Goal: Find specific page/section: Find specific page/section

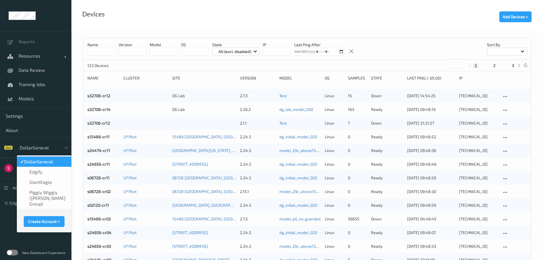
click at [51, 145] on div at bounding box center [39, 148] width 39 height 7
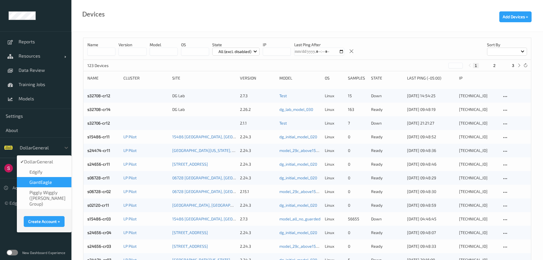
click at [39, 185] on div "GiantEagle" at bounding box center [44, 182] width 55 height 10
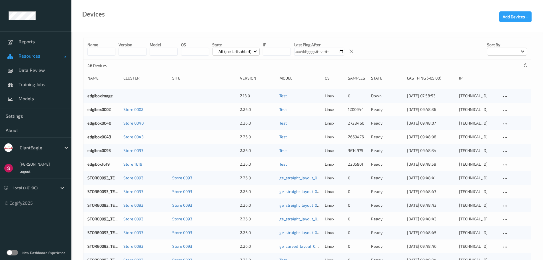
click at [38, 58] on span "Resources" at bounding box center [42, 56] width 46 height 6
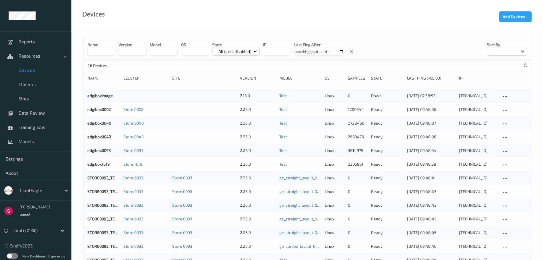
click at [32, 72] on span "Devices" at bounding box center [42, 70] width 47 height 6
click at [35, 111] on span "Data Review" at bounding box center [42, 113] width 47 height 6
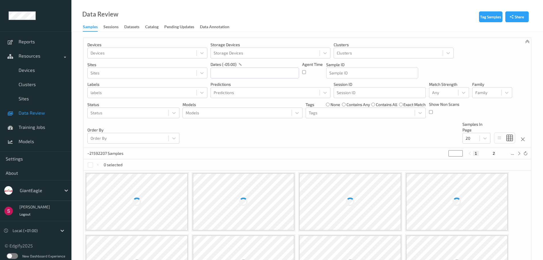
click at [117, 23] on link "Sessions" at bounding box center [113, 27] width 21 height 8
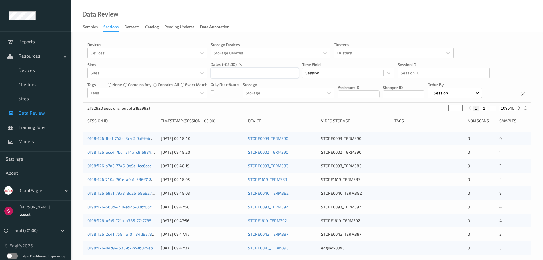
click at [234, 76] on input "text" at bounding box center [254, 73] width 89 height 11
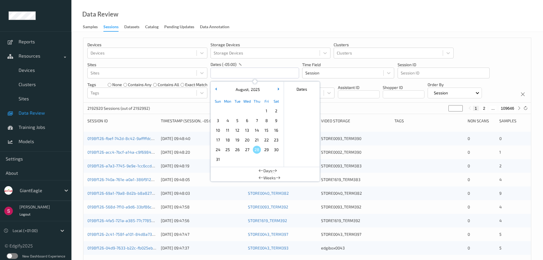
drag, startPoint x: 220, startPoint y: 139, endPoint x: 259, endPoint y: 140, distance: 39.1
click at [220, 139] on span "17" at bounding box center [218, 140] width 8 height 8
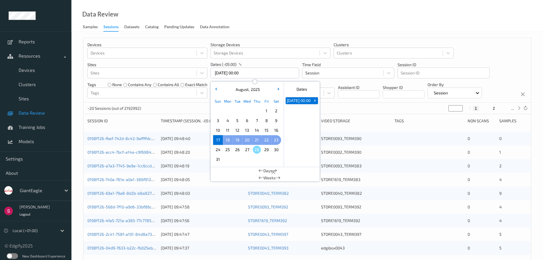
click at [282, 137] on div "Sun Mon Tue Wed Thu Fri Sat 1 2 3 4 5 6 7 8 9 10 11 12 13 14 15 16 17 18 19 20 …" at bounding box center [247, 130] width 71 height 71
click at [277, 139] on span "23" at bounding box center [276, 140] width 8 height 8
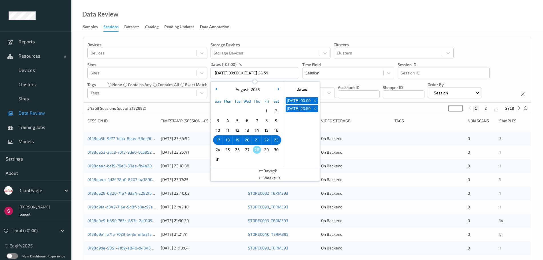
click at [368, 105] on div "54369 Sessions (out of 2192992) * 1 2 ... 2719" at bounding box center [307, 108] width 448 height 11
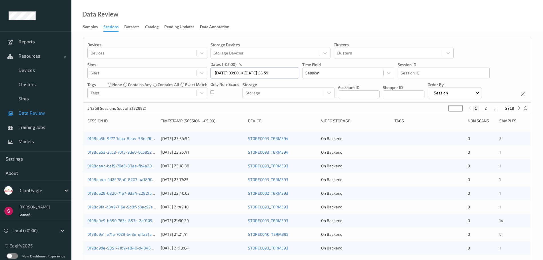
click at [228, 72] on input "17/08/2025 00:00 -> 23/08/2025 23:59" at bounding box center [254, 73] width 89 height 11
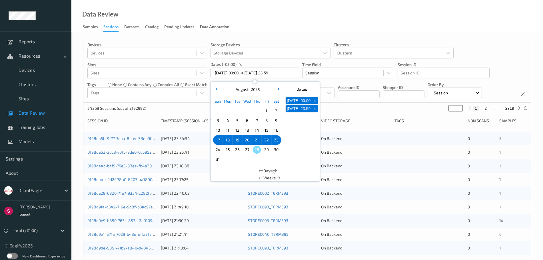
click at [240, 149] on span "26" at bounding box center [237, 150] width 8 height 8
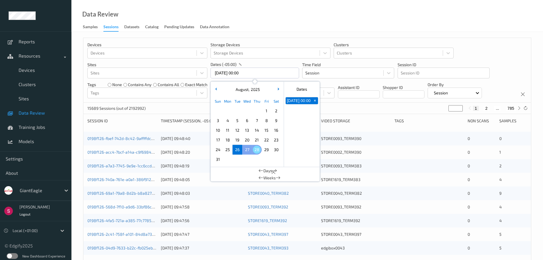
drag, startPoint x: 255, startPoint y: 149, endPoint x: 258, endPoint y: 149, distance: 3.4
click at [255, 149] on span "28" at bounding box center [257, 150] width 8 height 8
type input "26/08/2025 00:00 -> 28/08/2025 23:59"
click at [354, 112] on div "15689 Sessions (out of 2192992) * 1 2 ... 785" at bounding box center [307, 108] width 448 height 11
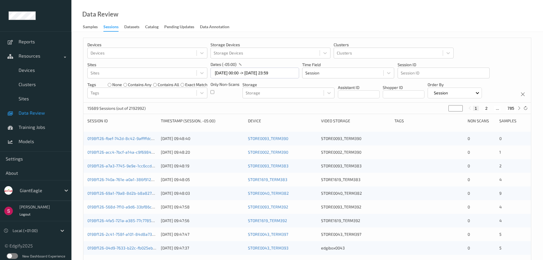
click at [12, 254] on label at bounding box center [12, 257] width 11 height 6
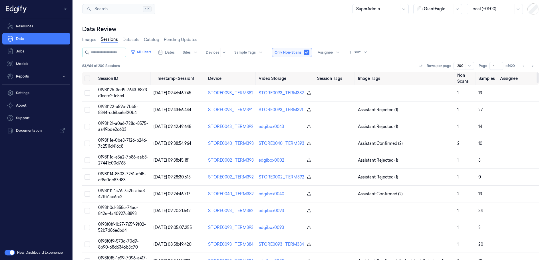
click at [445, 11] on div at bounding box center [438, 9] width 29 height 6
click at [444, 19] on div "DollarGeneral" at bounding box center [434, 22] width 35 height 6
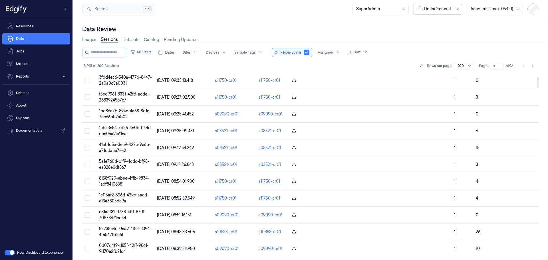
scroll to position [86, 0]
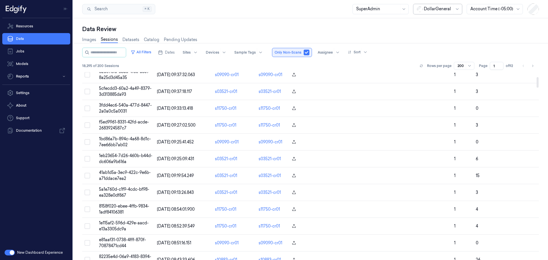
click at [310, 55] on button "button" at bounding box center [307, 53] width 6 height 6
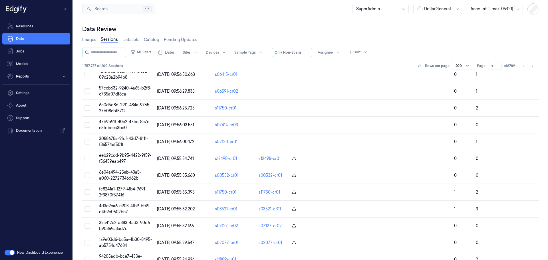
scroll to position [1417, 0]
